Goal: Information Seeking & Learning: Learn about a topic

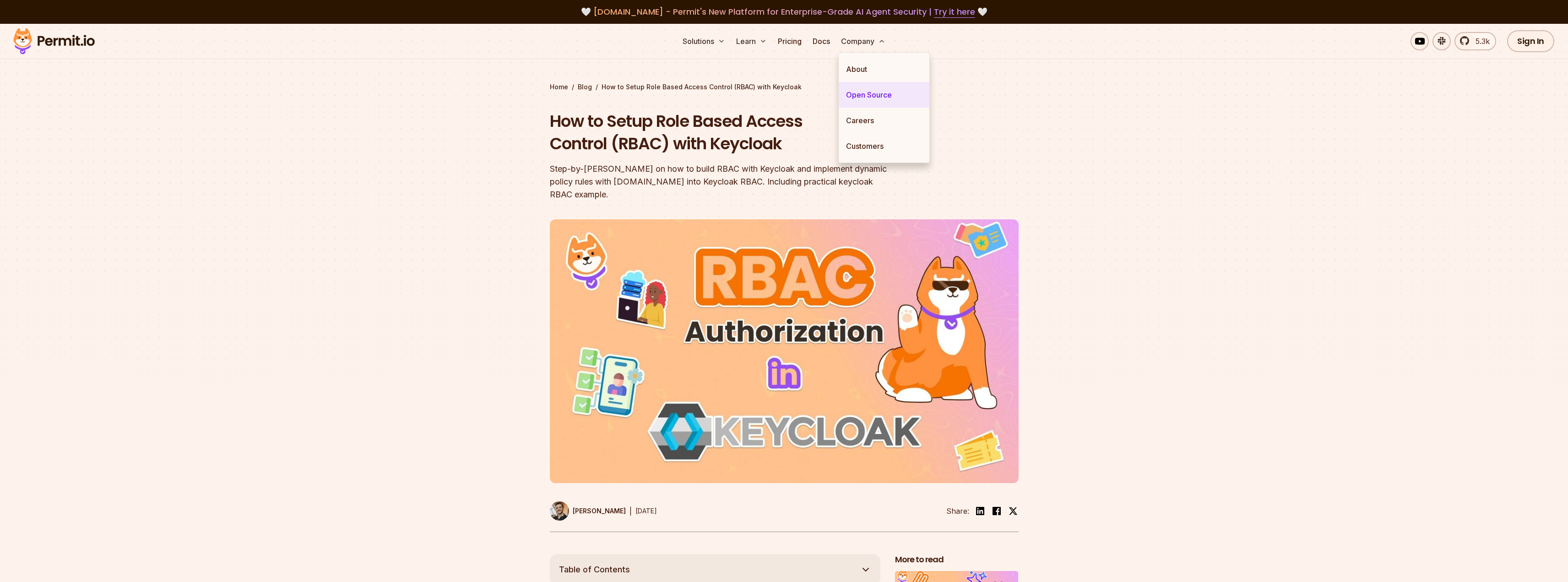
click at [868, 98] on link "Open Source" at bounding box center [884, 94] width 90 height 26
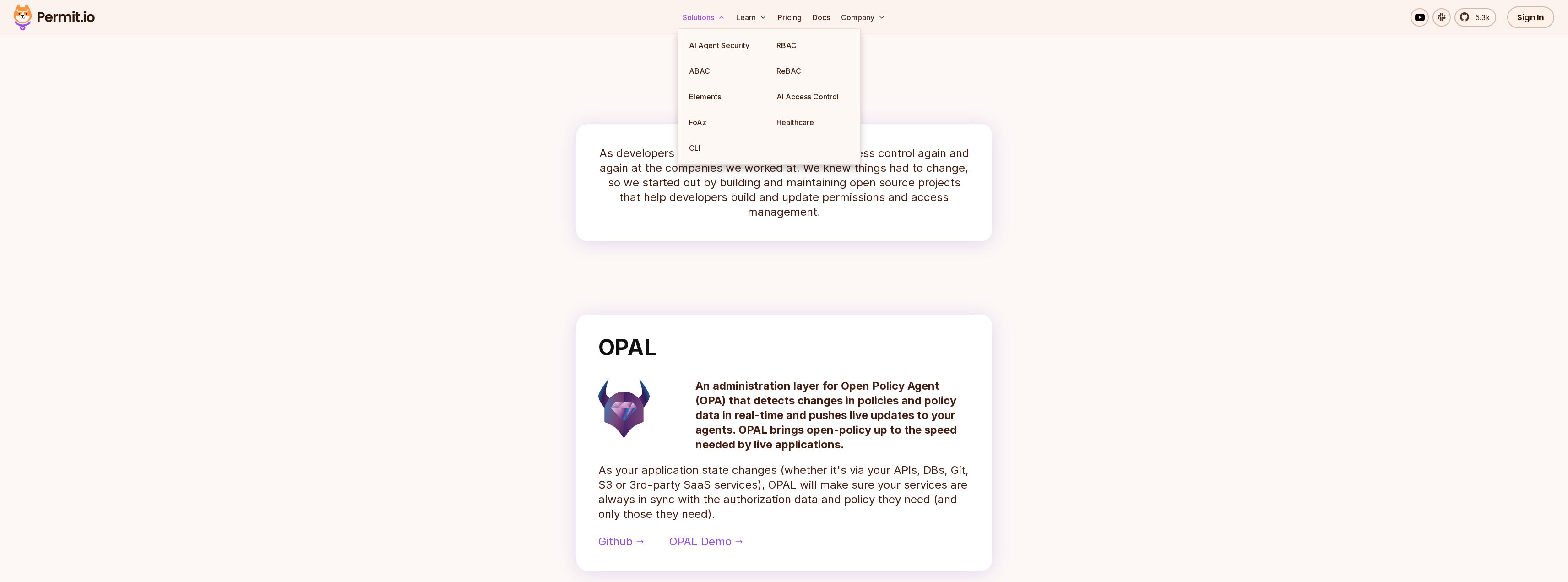
scroll to position [152, 0]
click at [788, 49] on link "RBAC" at bounding box center [813, 45] width 88 height 26
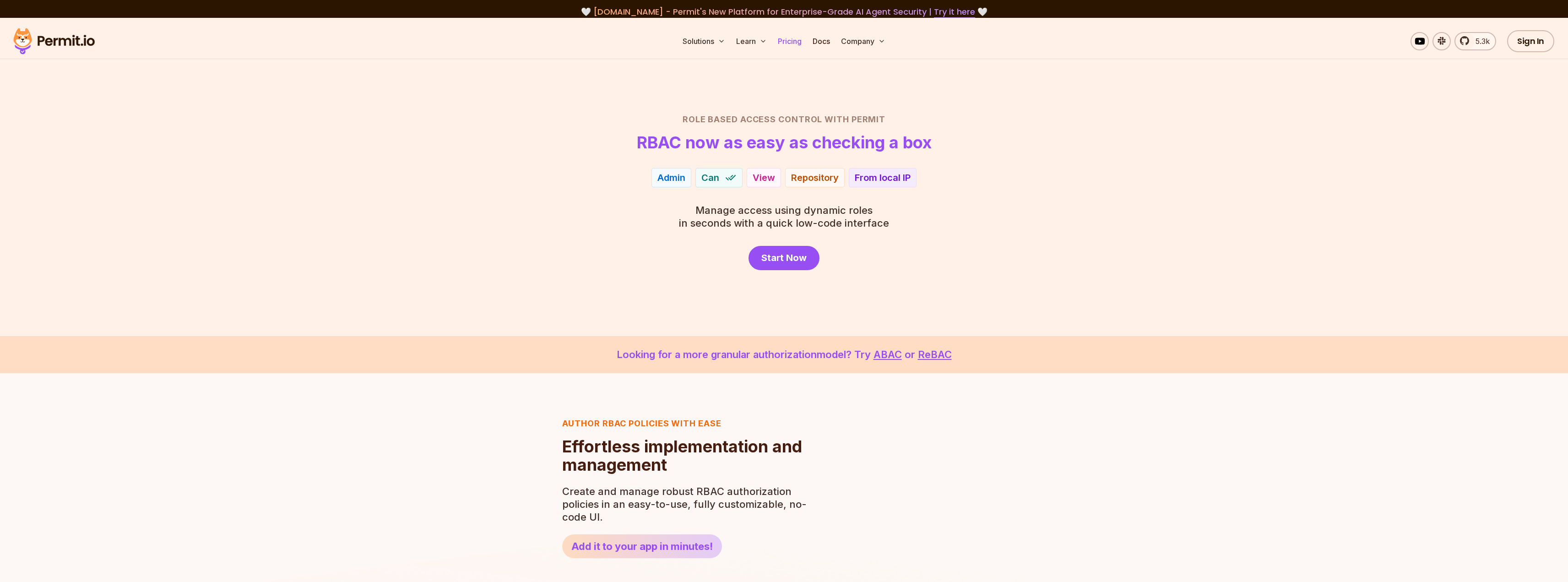
click at [795, 43] on link "Pricing" at bounding box center [790, 41] width 31 height 18
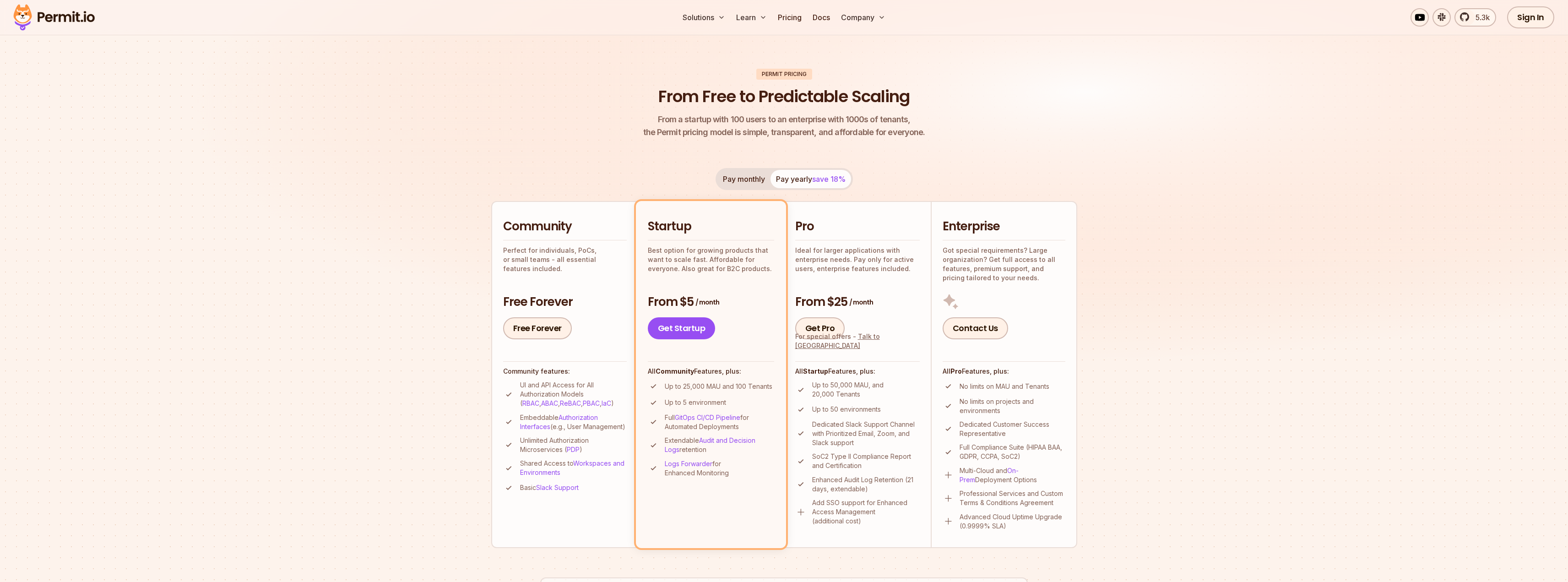
scroll to position [84, 0]
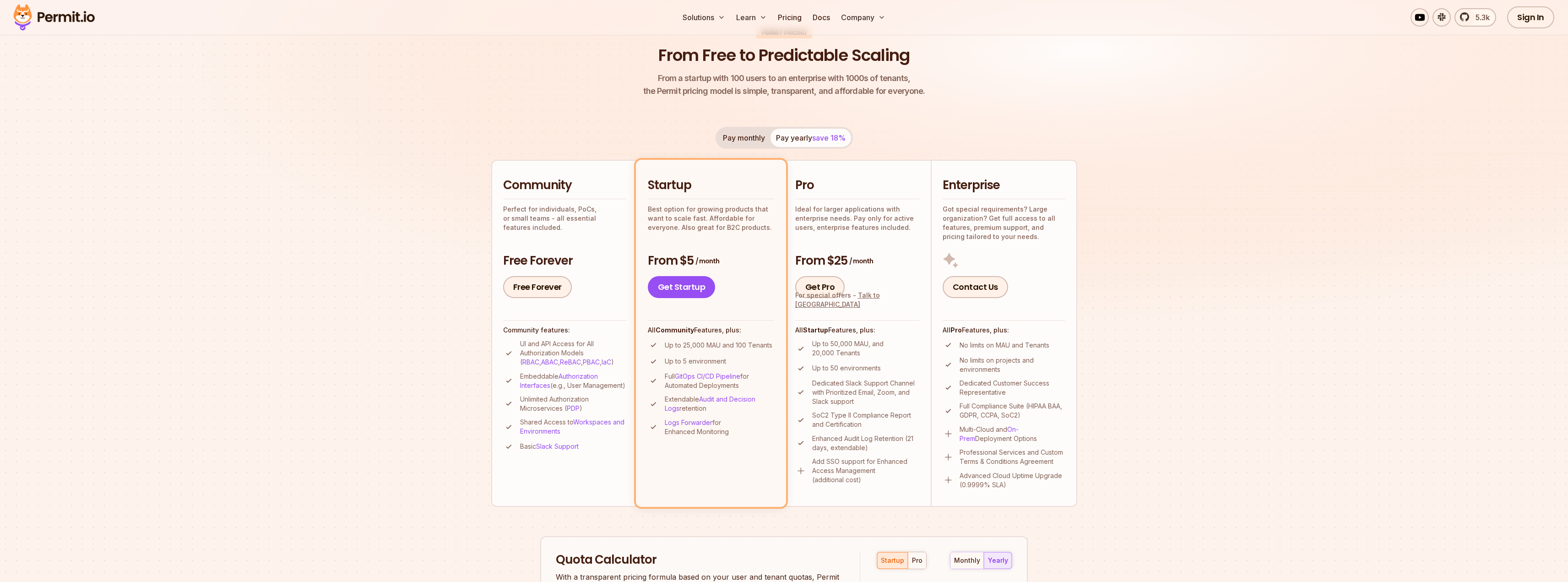
click at [794, 135] on div "Pay monthly Pay yearly save 18%" at bounding box center [784, 137] width 138 height 22
click at [767, 137] on button "Pay monthly" at bounding box center [744, 137] width 53 height 18
click at [809, 140] on button "Pay yearly save 18%" at bounding box center [810, 137] width 80 height 18
